Goal: Obtain resource: Obtain resource

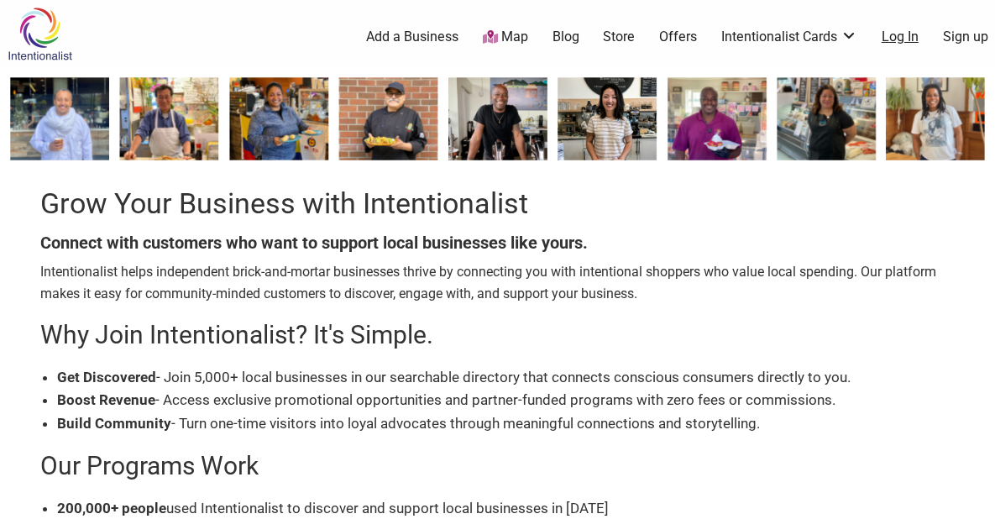
click at [907, 39] on link "Log In" at bounding box center [900, 37] width 37 height 18
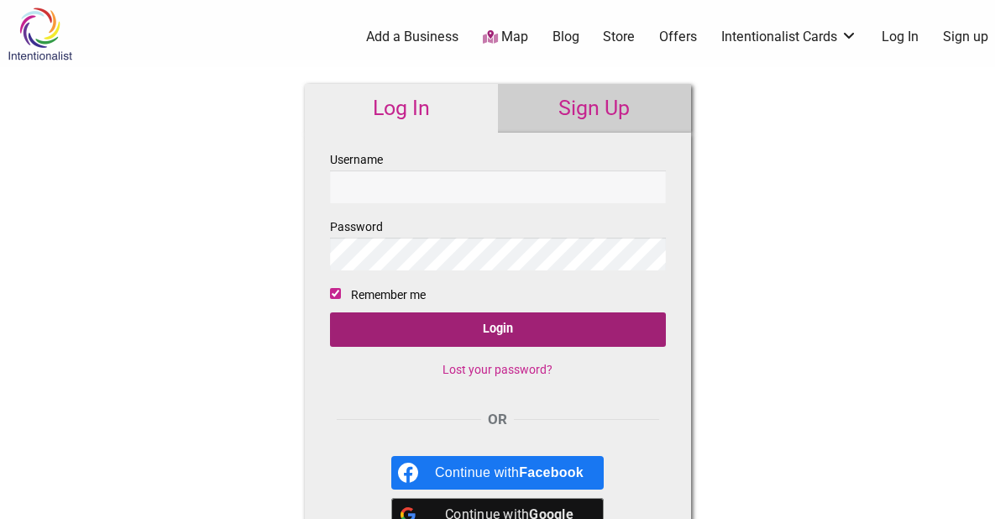
type input "LindenParkWhisk"
click at [493, 327] on input "Login" at bounding box center [498, 329] width 336 height 34
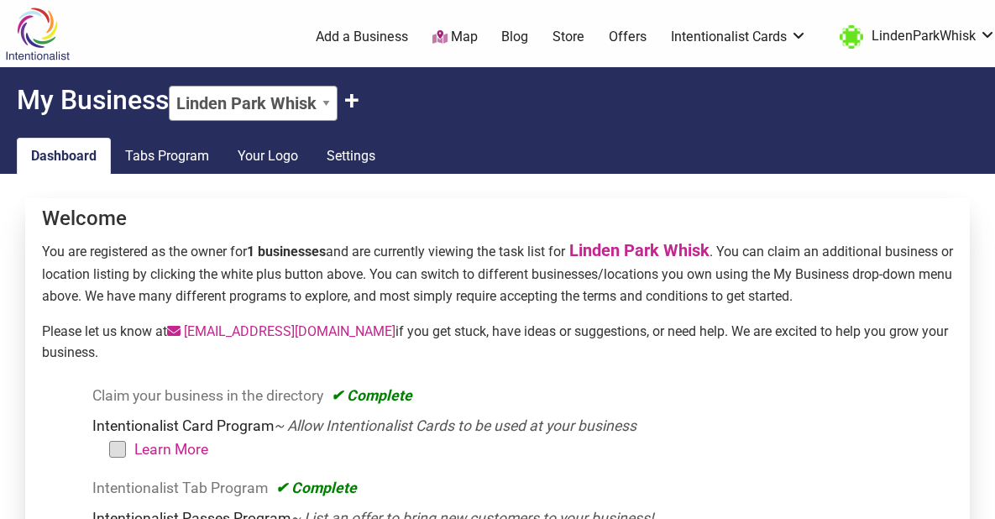
click at [34, 42] on img at bounding box center [37, 34] width 80 height 55
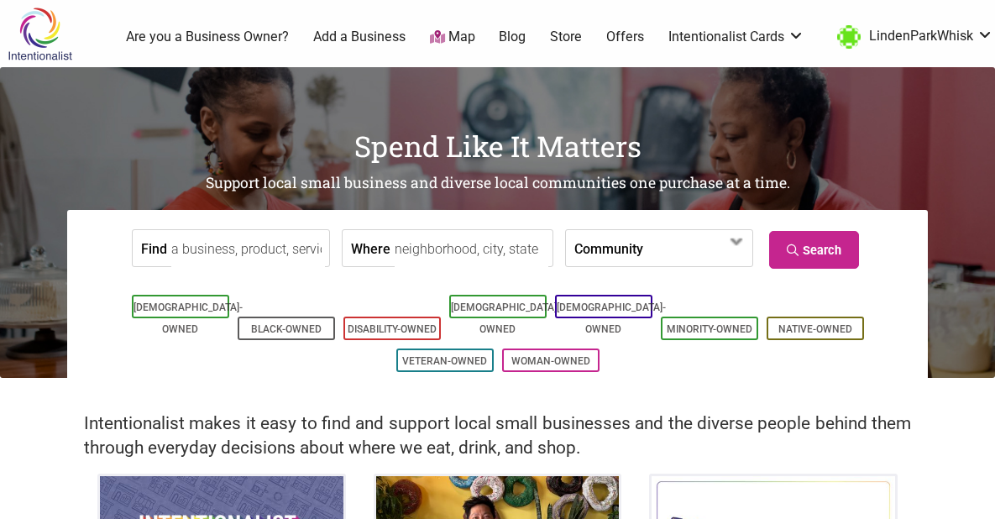
click at [33, 33] on img at bounding box center [40, 34] width 80 height 55
click at [57, 39] on img at bounding box center [40, 34] width 80 height 55
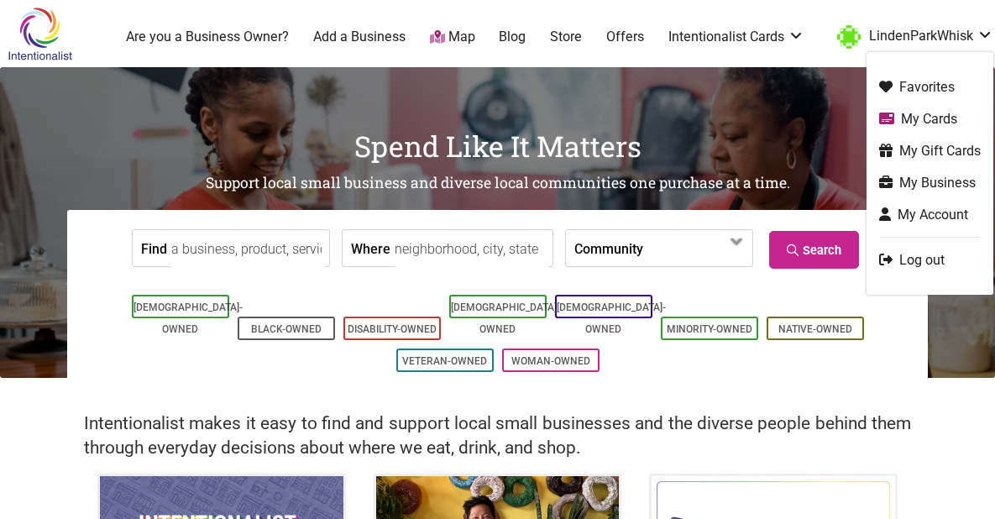
click at [843, 33] on img "LindenParkWhisk" at bounding box center [849, 37] width 24 height 24
click at [625, 35] on link "Offers" at bounding box center [625, 37] width 38 height 18
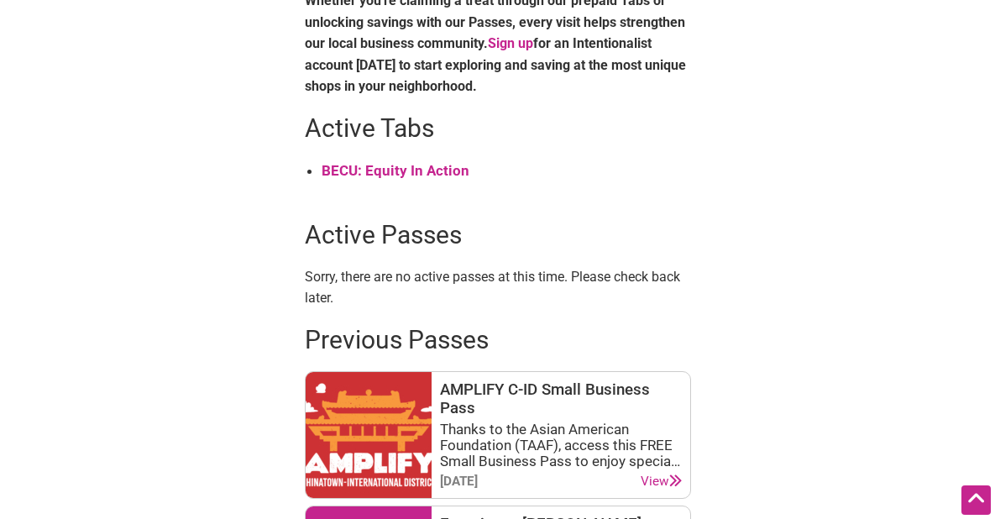
scroll to position [681, 0]
click at [401, 167] on strong "BECU: Equity In Action" at bounding box center [396, 169] width 148 height 17
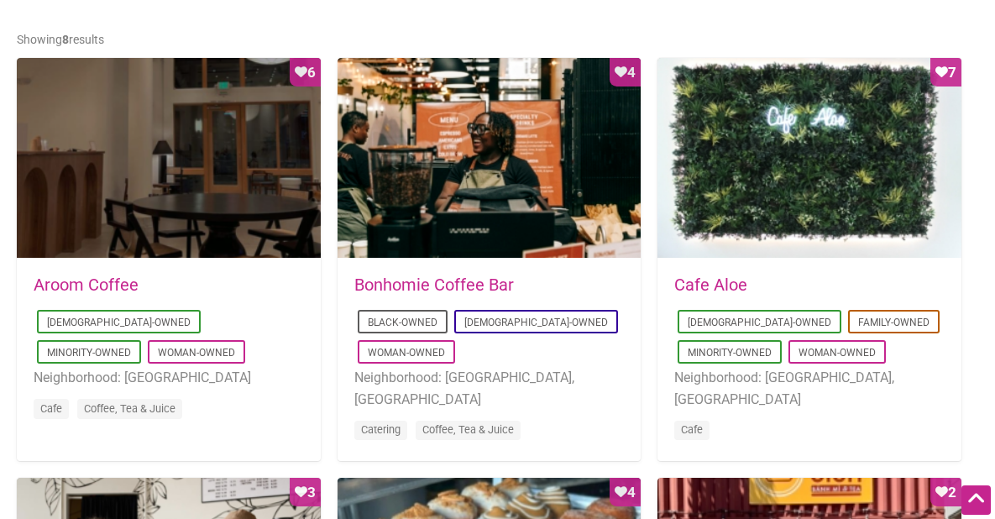
scroll to position [824, 0]
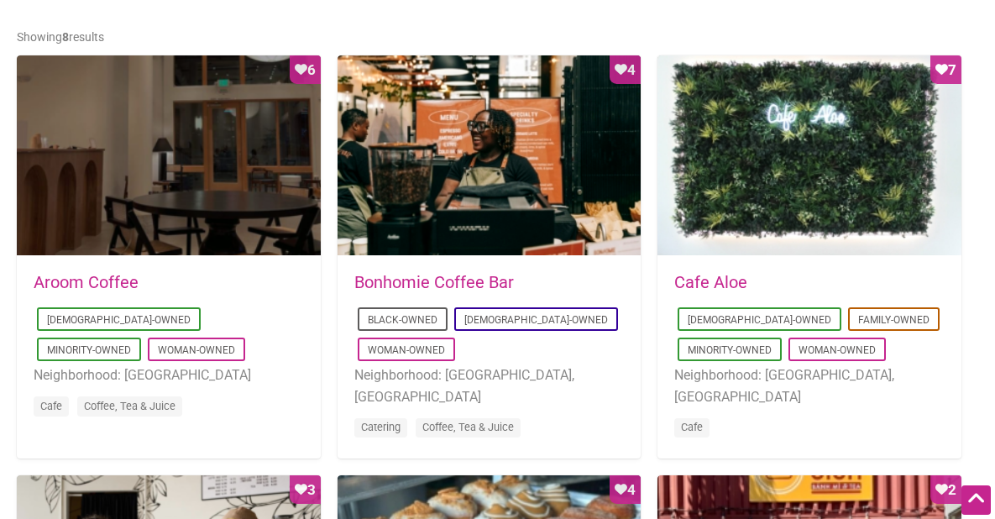
click at [541, 201] on div "Favorite Count 4" at bounding box center [490, 156] width 304 height 202
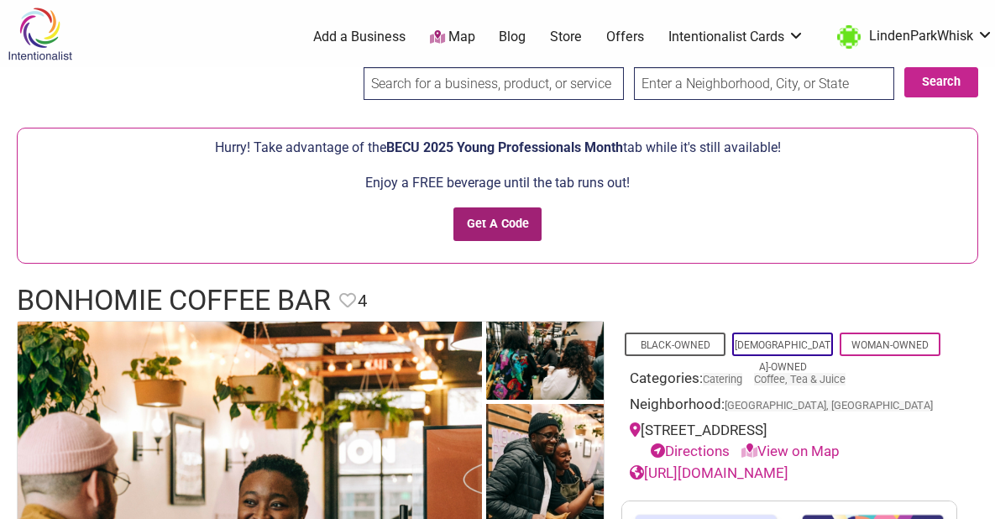
click at [505, 218] on input "Get A Code" at bounding box center [497, 224] width 88 height 34
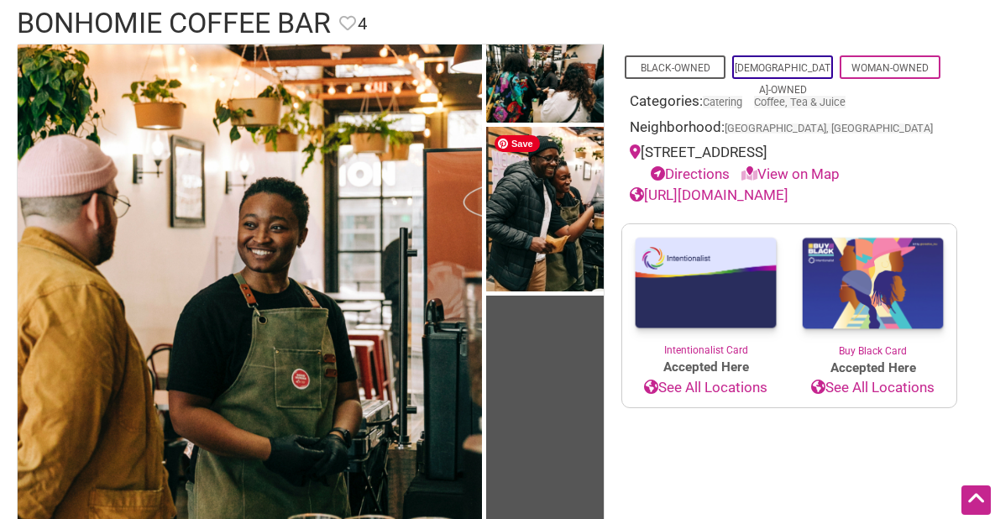
scroll to position [748, 0]
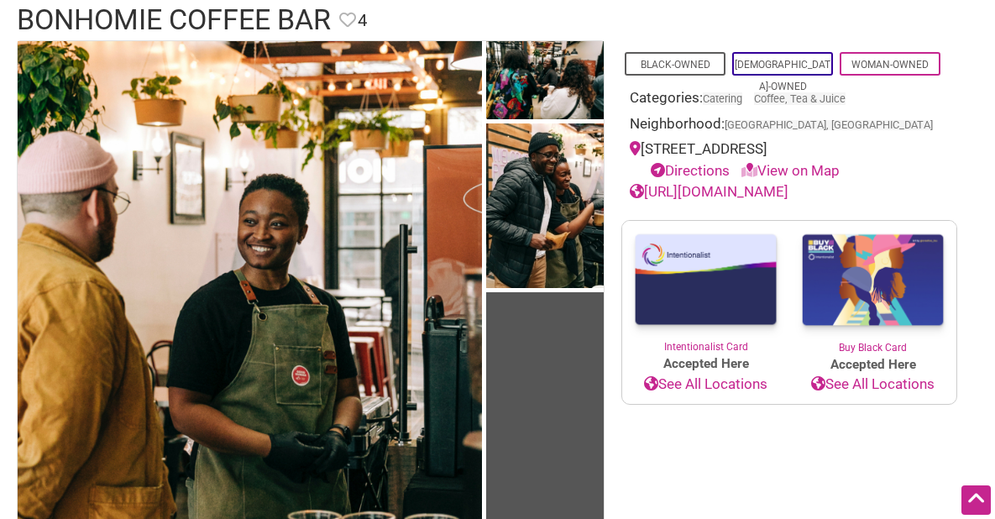
drag, startPoint x: 852, startPoint y: 144, endPoint x: 643, endPoint y: 151, distance: 209.2
click at [643, 151] on div "[STREET_ADDRESS] Directions View on Map" at bounding box center [789, 160] width 319 height 43
copy div "[STREET_ADDRESS]"
click at [768, 176] on link "View on Map" at bounding box center [790, 170] width 98 height 17
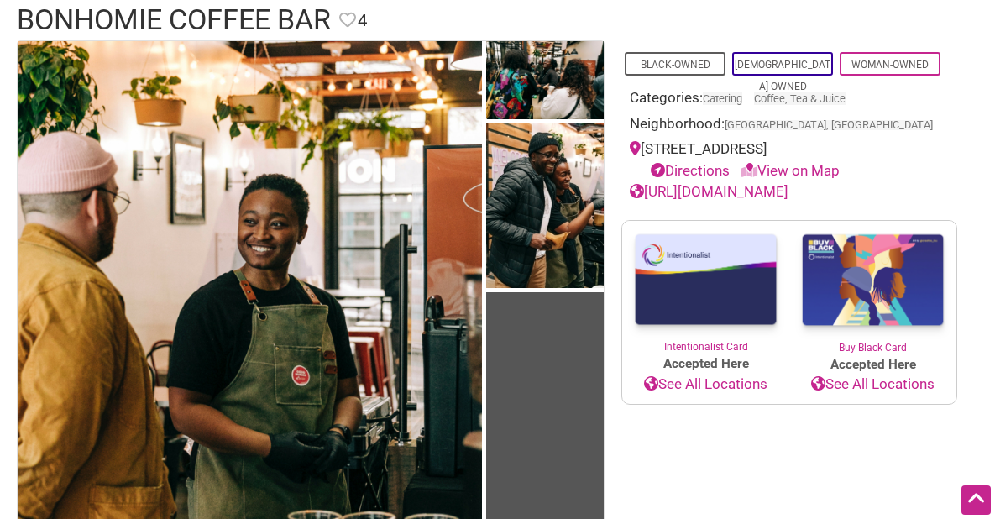
click at [814, 173] on link "View on Map" at bounding box center [790, 170] width 98 height 17
click at [816, 167] on link "View on Map" at bounding box center [790, 170] width 98 height 17
click at [784, 165] on link "View on Map" at bounding box center [790, 170] width 98 height 17
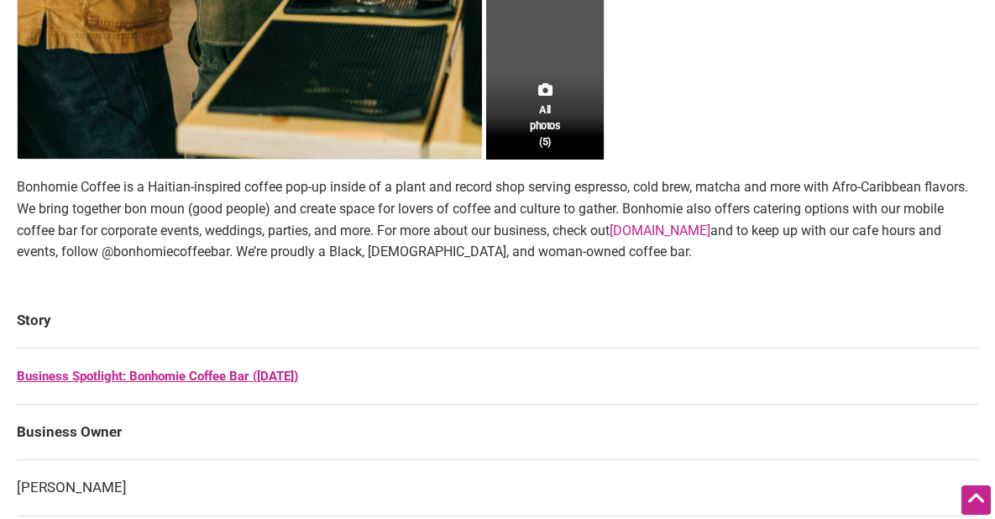
scroll to position [1353, 0]
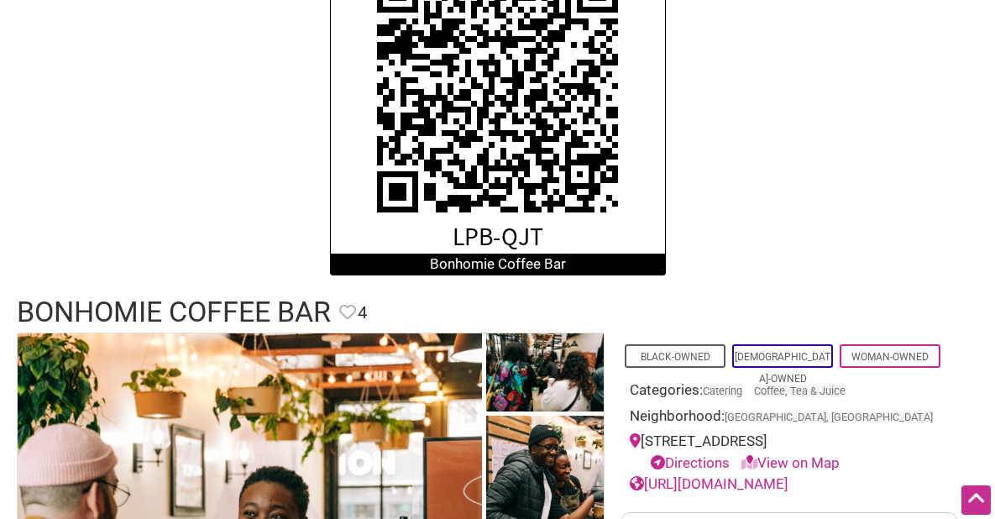
scroll to position [477, 0]
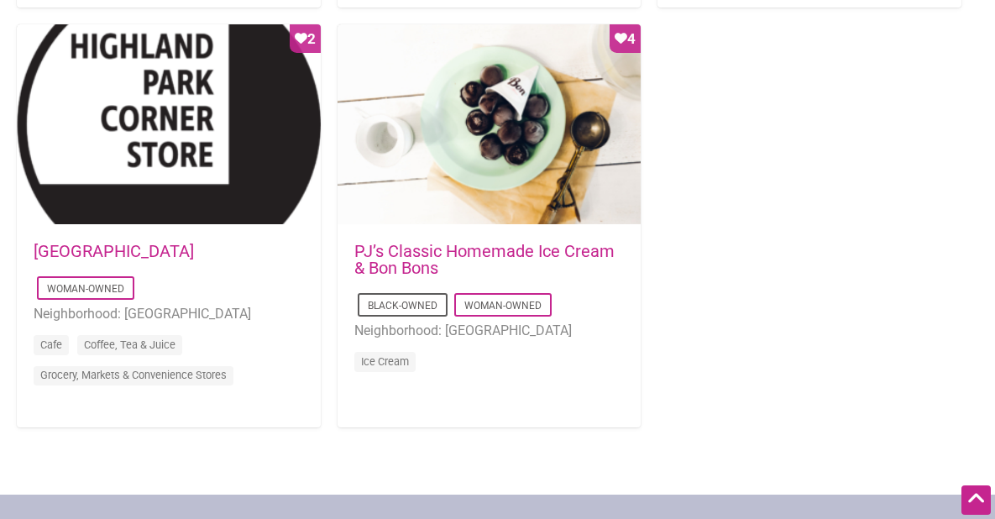
scroll to position [1675, 0]
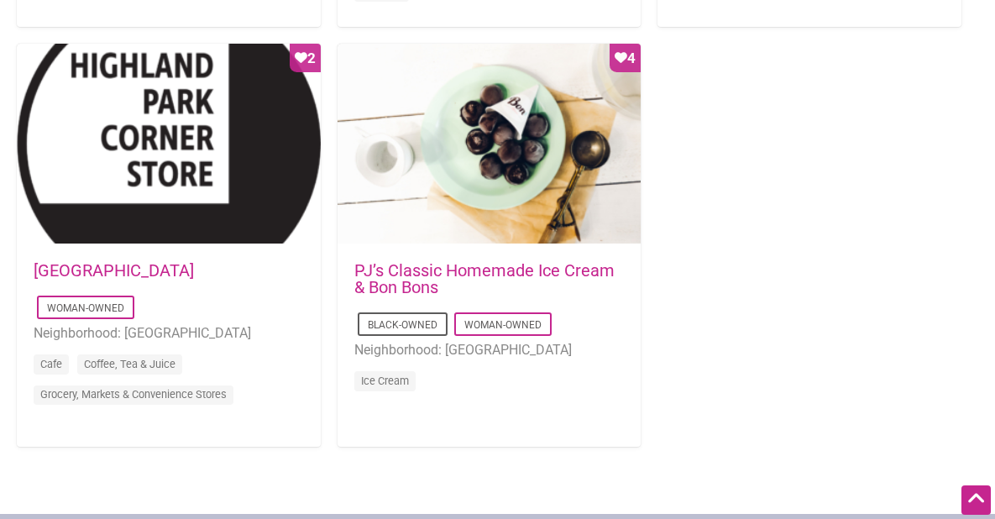
click at [493, 282] on h5 "PJ’s Classic Homemade Ice Cream & Bon Bons" at bounding box center [489, 279] width 270 height 34
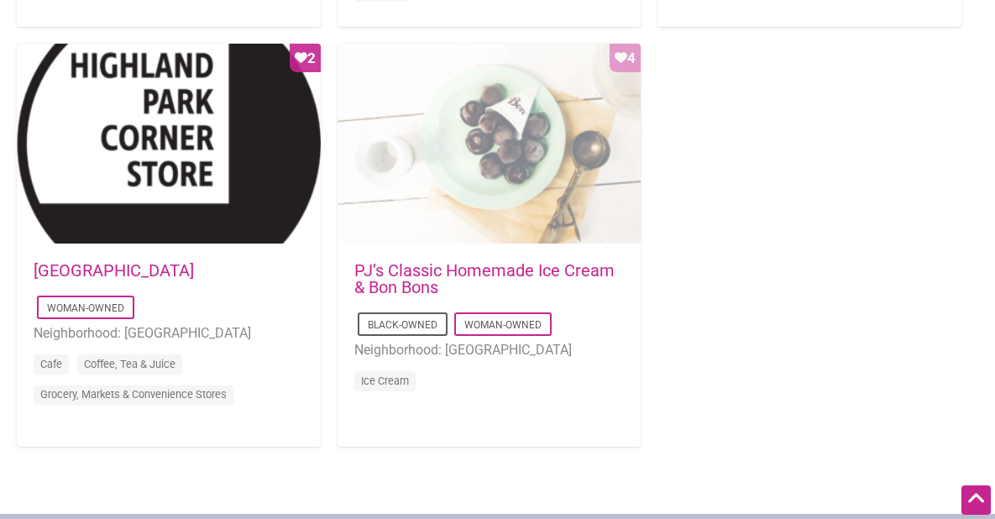
click at [518, 196] on div "Favorite Count 4" at bounding box center [490, 145] width 304 height 202
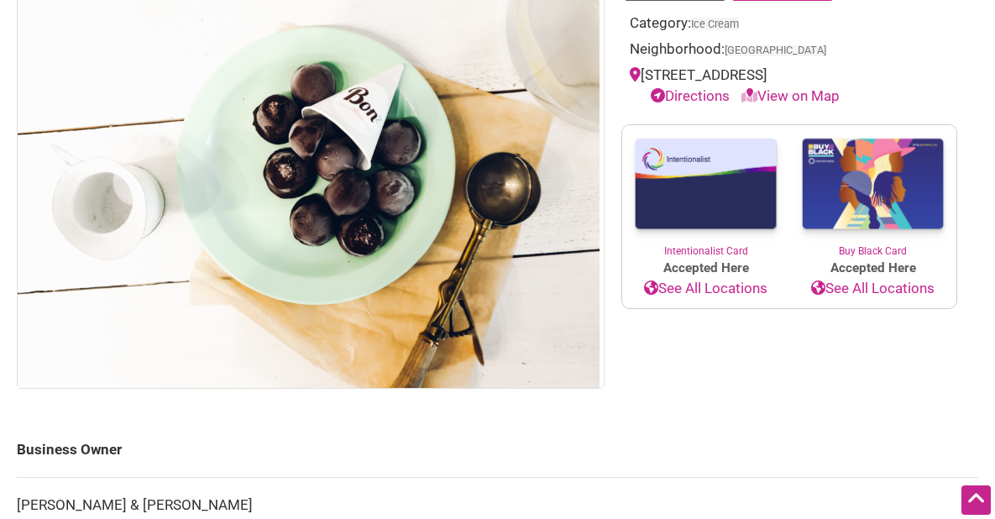
scroll to position [356, 0]
